Goal: Task Accomplishment & Management: Complete application form

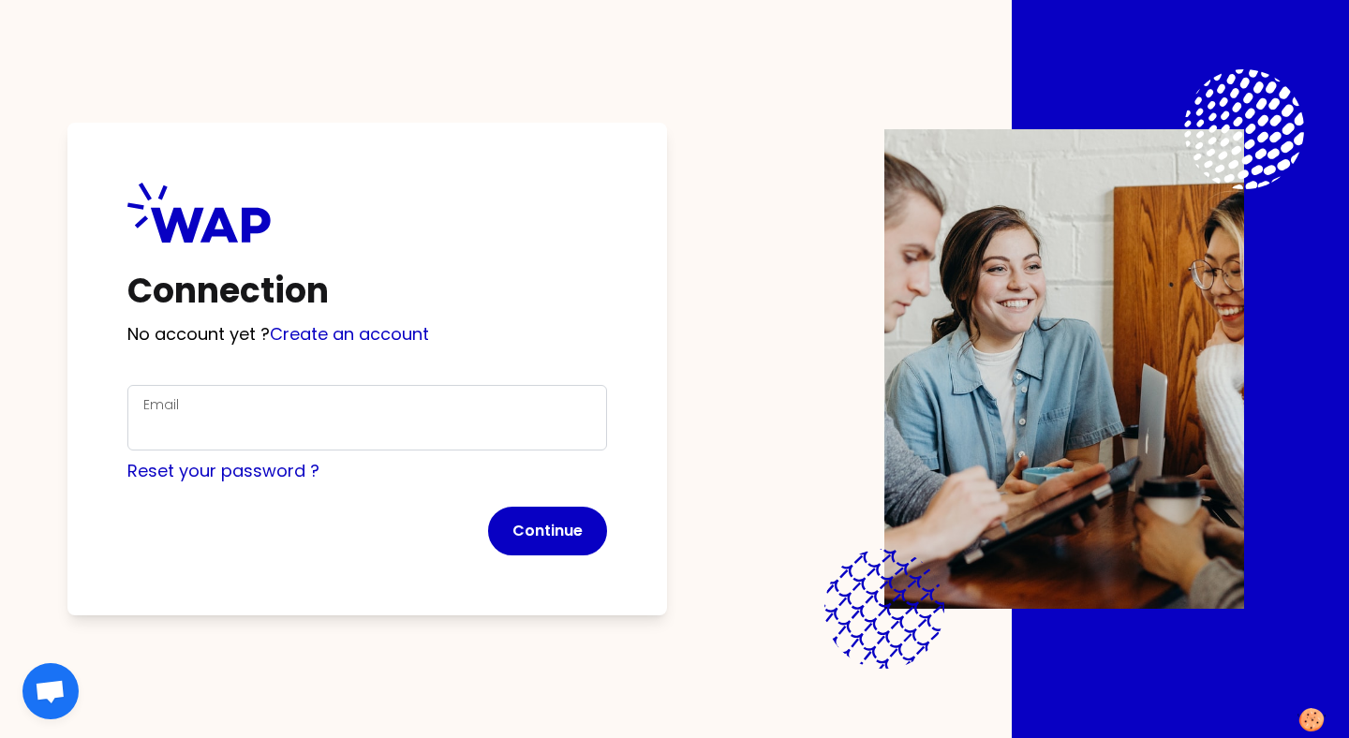
click at [354, 409] on div "Email" at bounding box center [367, 417] width 448 height 49
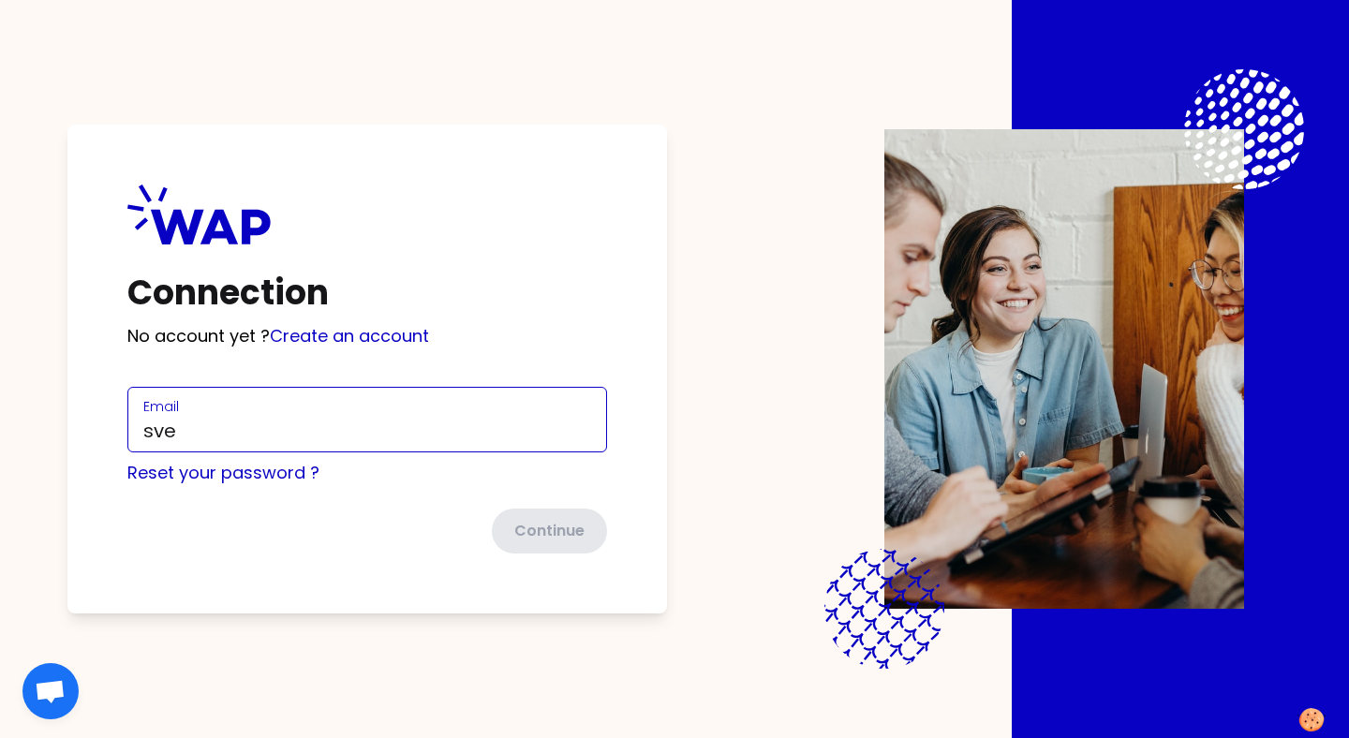
type input "[EMAIL_ADDRESS][DOMAIN_NAME]"
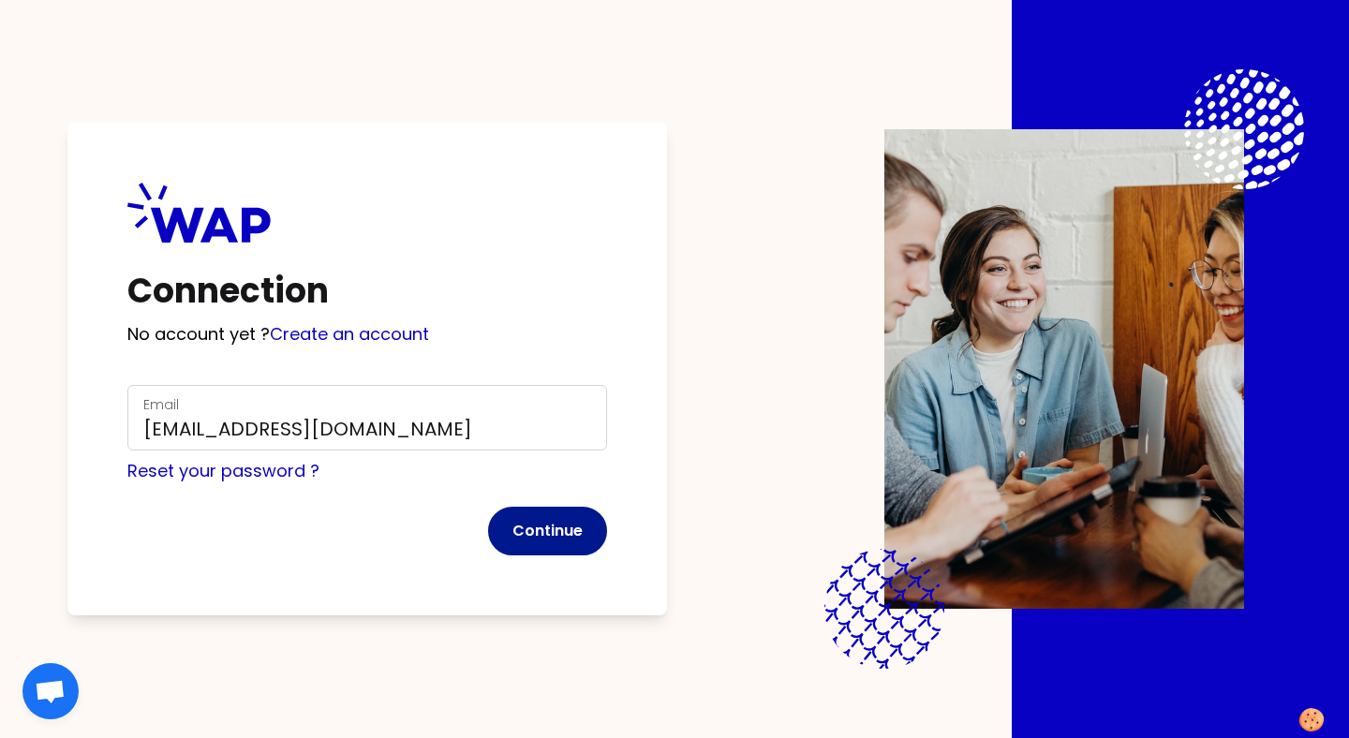
click at [553, 544] on button "Continue" at bounding box center [547, 531] width 119 height 49
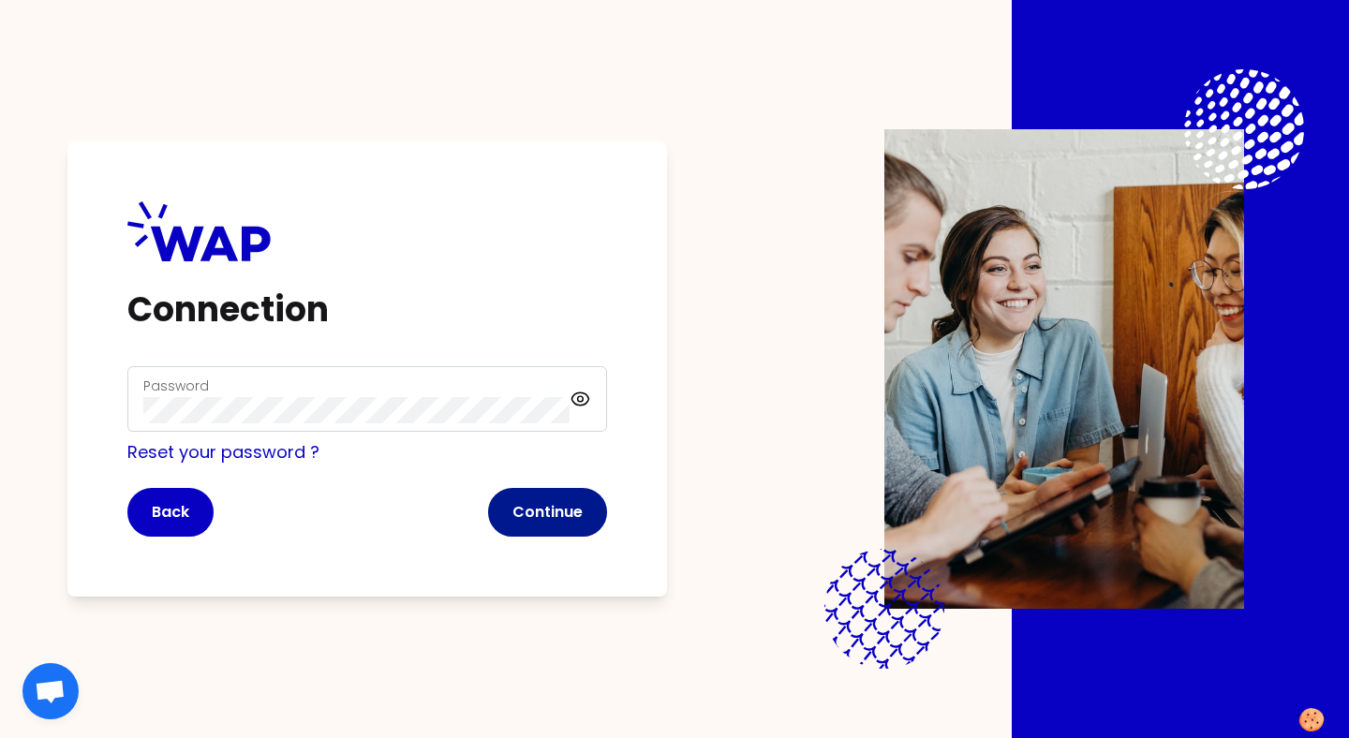
click at [561, 517] on button "Continue" at bounding box center [547, 512] width 119 height 49
